Goal: Find specific fact: Find specific fact

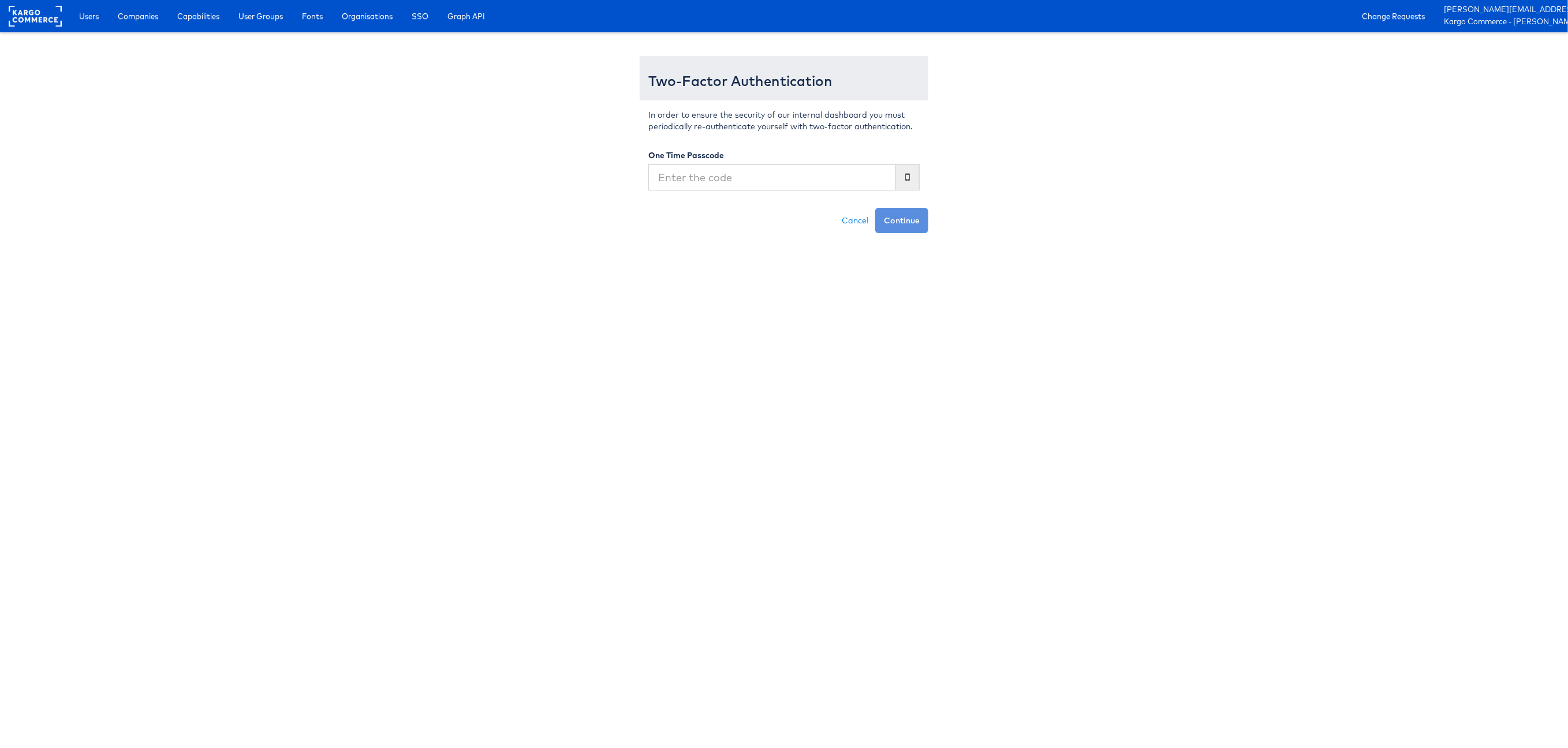
click at [805, 166] on input "text" at bounding box center [772, 177] width 247 height 27
type input "303618"
click at [875, 208] on button "Continue" at bounding box center [902, 220] width 53 height 26
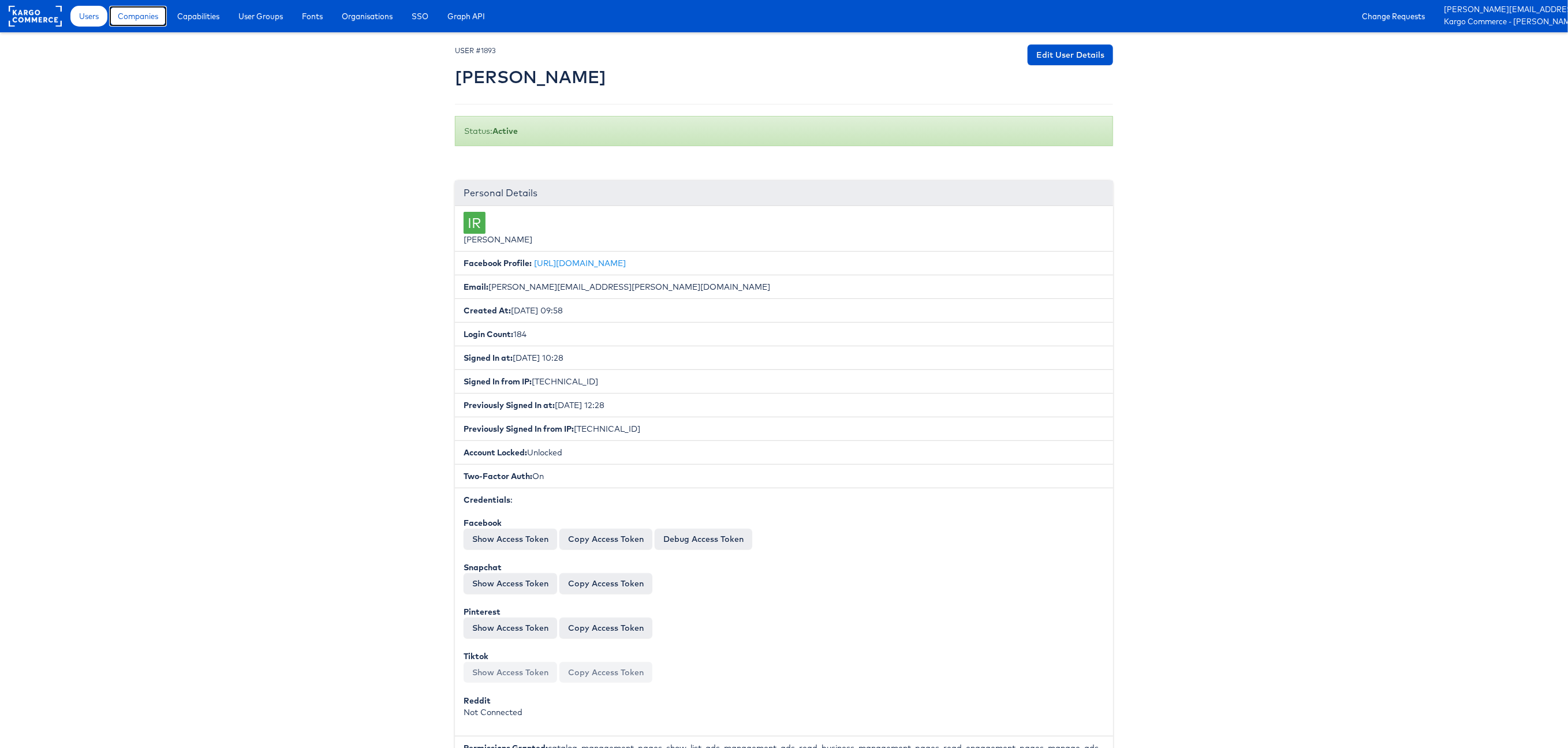
click at [153, 20] on span "Companies" at bounding box center [138, 15] width 40 height 11
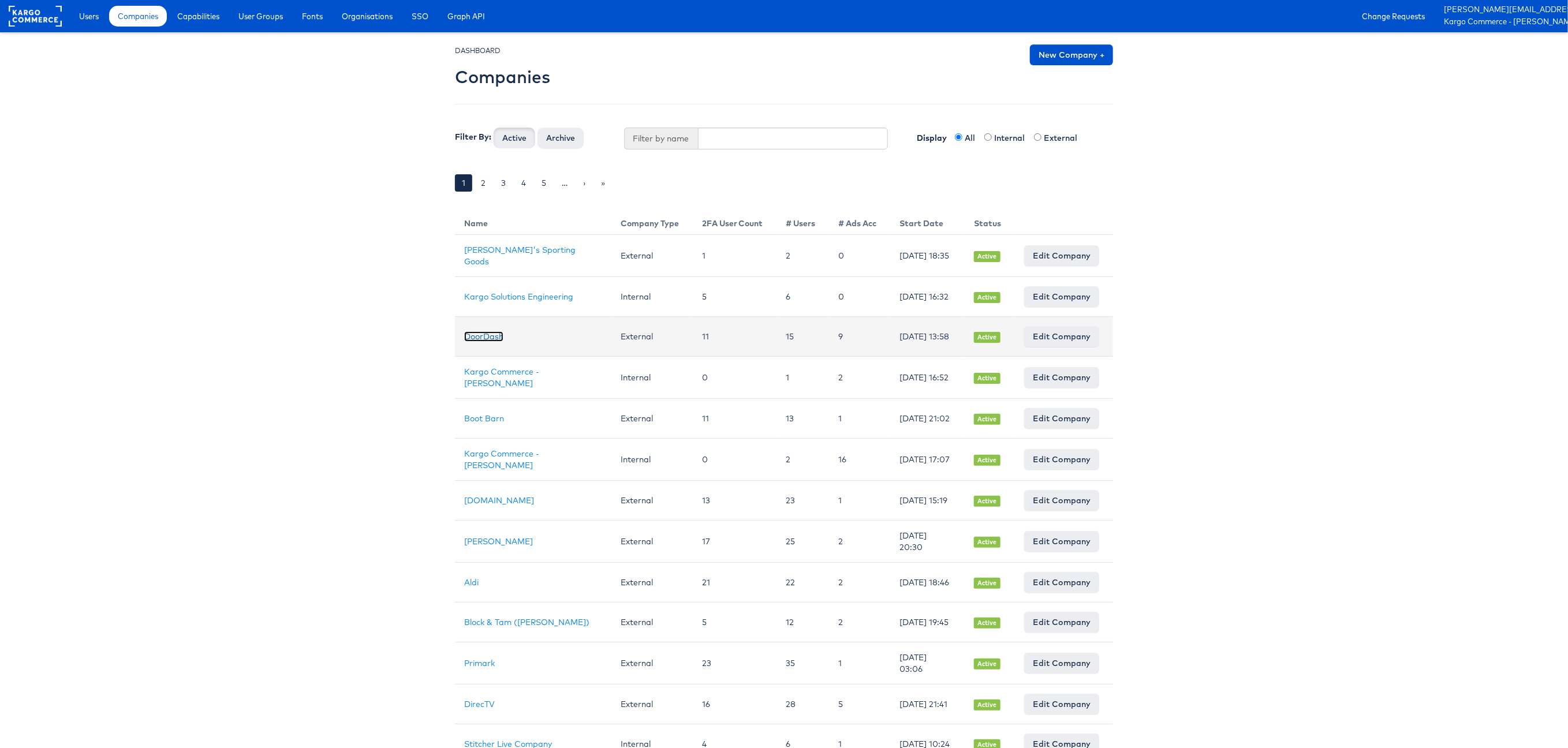
click at [485, 337] on link "DoorDash" at bounding box center [483, 336] width 39 height 10
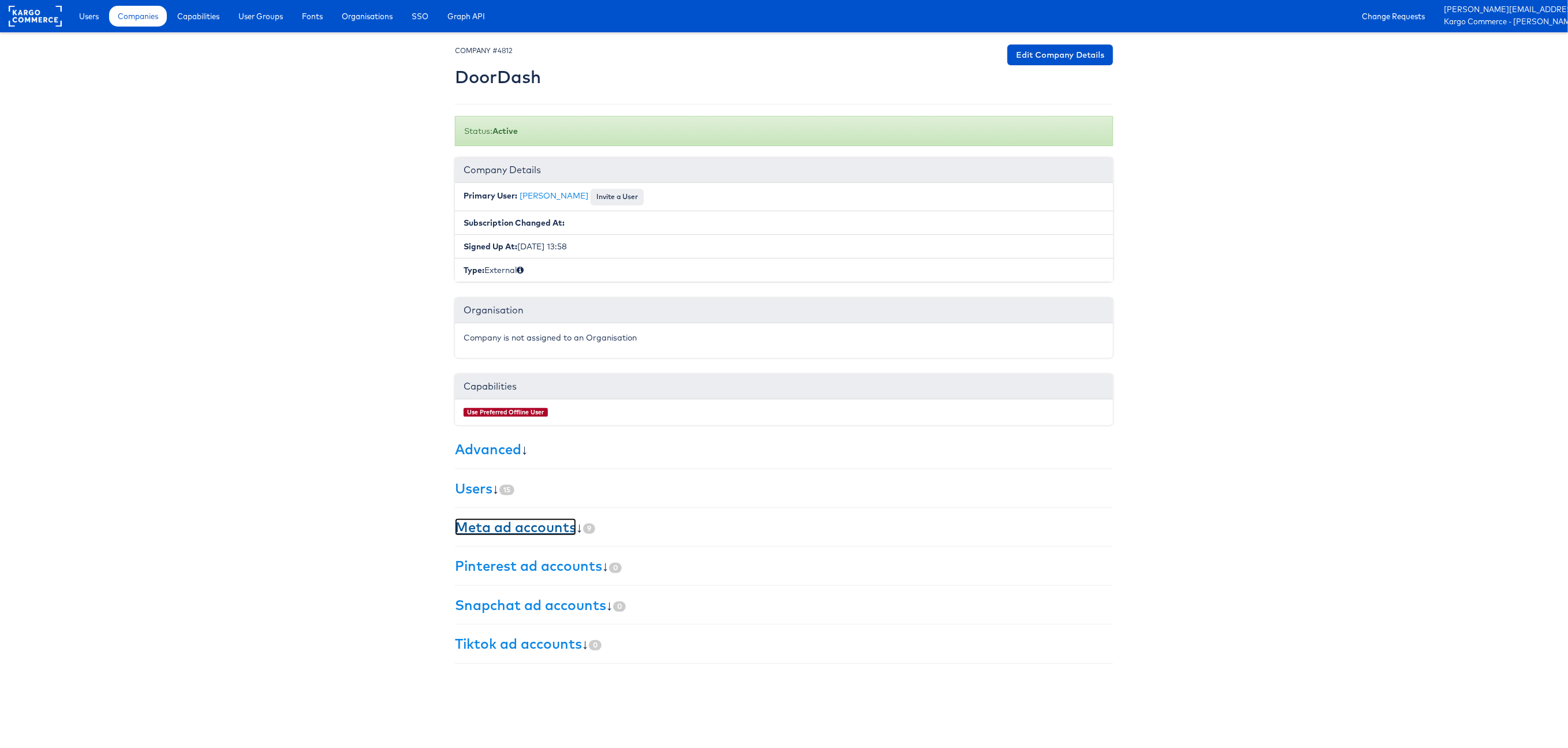
click at [542, 530] on link "Meta ad accounts" at bounding box center [516, 527] width 121 height 17
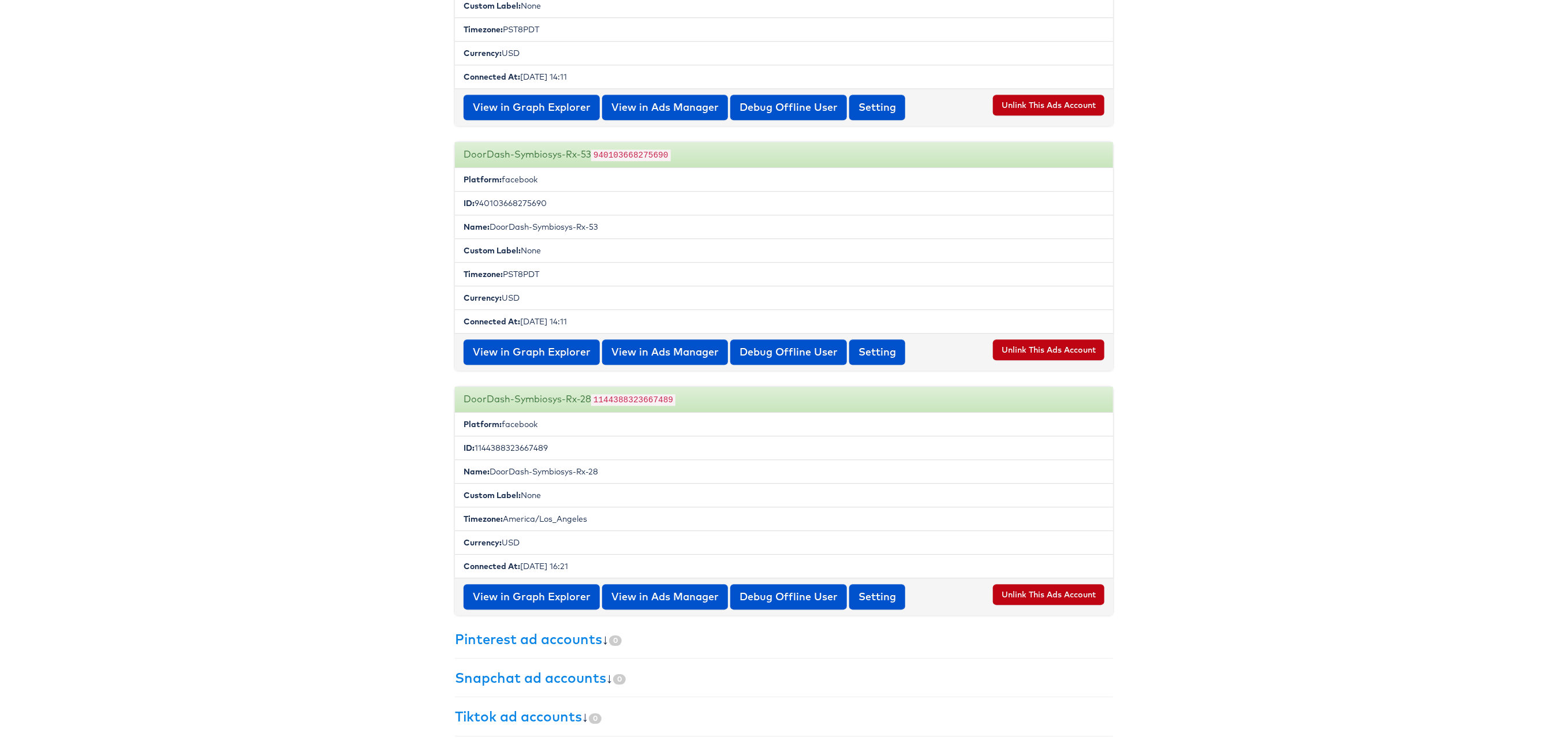
scroll to position [2163, 0]
click at [579, 470] on li "Name: DoorDash-Symbiosys-Rx-28" at bounding box center [784, 472] width 658 height 24
click at [579, 471] on li "Name: DoorDash-Symbiosys-Rx-28" at bounding box center [784, 472] width 658 height 24
click at [579, 470] on li "Name: DoorDash-Symbiosys-Rx-28" at bounding box center [784, 472] width 658 height 24
click at [594, 472] on li "Name: DoorDash-Symbiosys-Rx-28" at bounding box center [784, 472] width 658 height 24
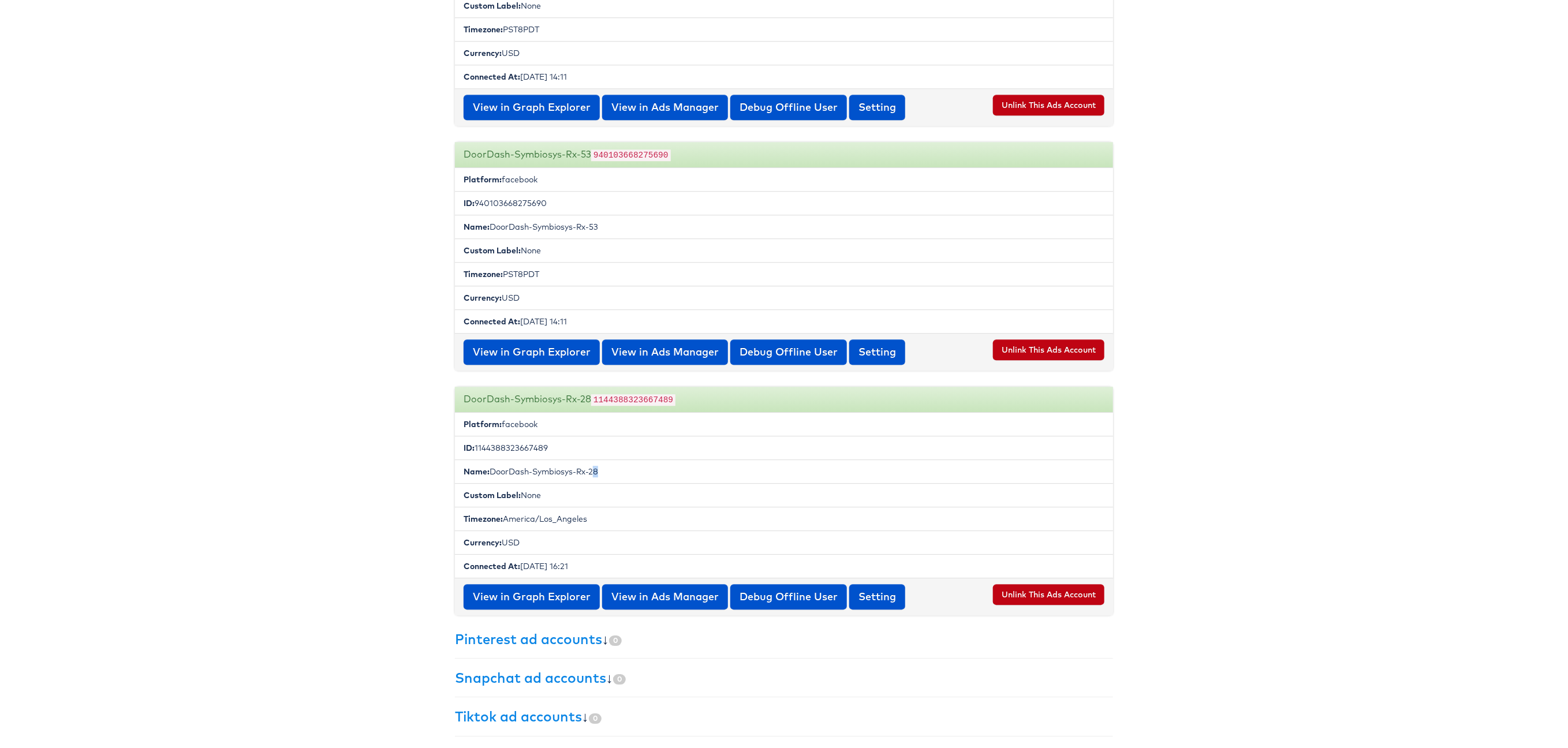
drag, startPoint x: 493, startPoint y: 470, endPoint x: 617, endPoint y: 472, distance: 124.0
click at [604, 471] on li "Name: DoorDash-Symbiosys-Rx-28" at bounding box center [784, 472] width 658 height 24
copy li "DoorDash-Symbiosys-Rx-28"
click at [529, 444] on li "ID: 1144388323667489" at bounding box center [784, 448] width 658 height 24
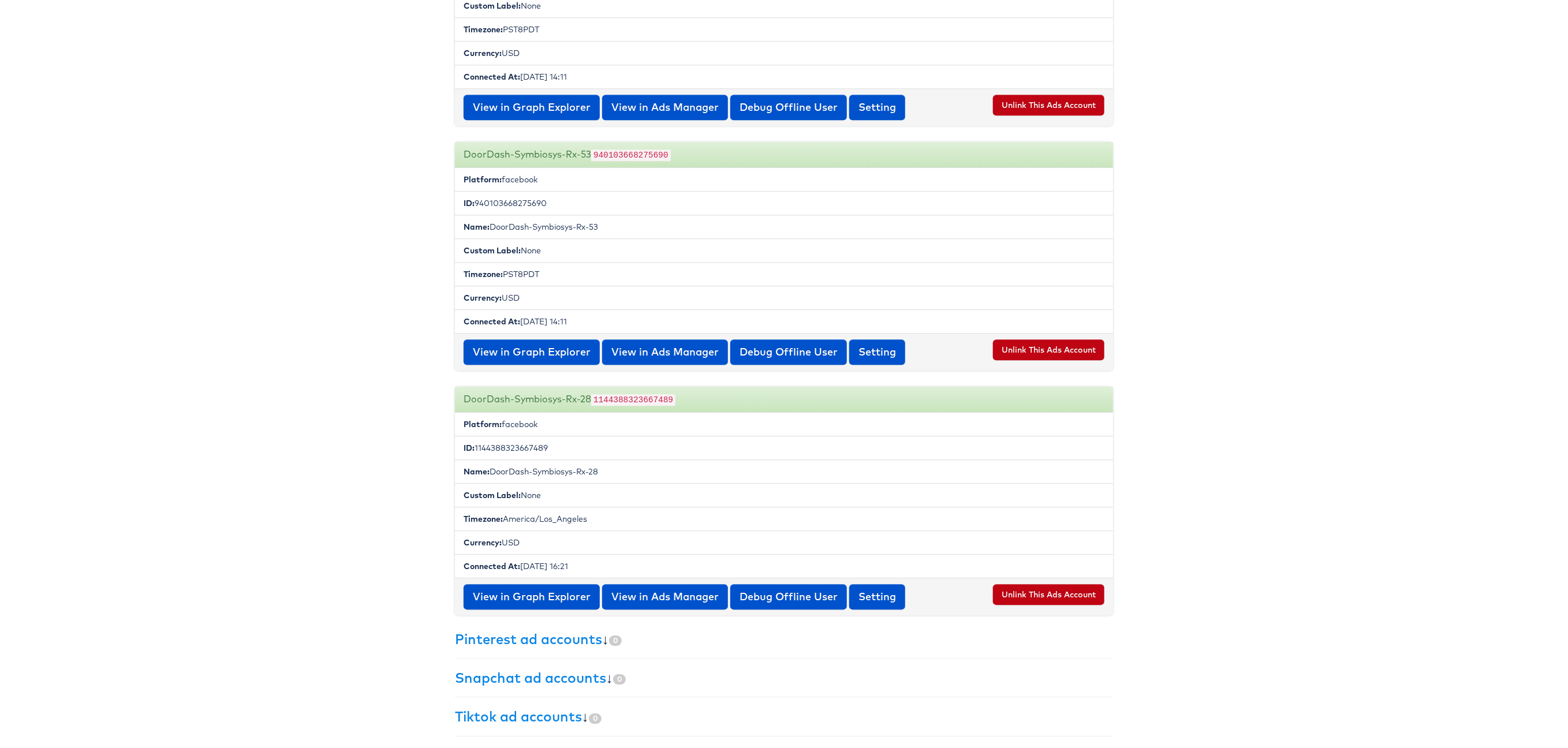
copy li "1144388323667489"
